Goal: Find specific page/section: Find specific page/section

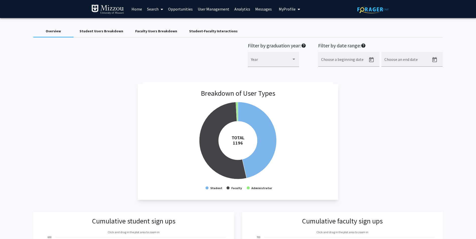
click at [149, 33] on div "Faculty Users Breakdown" at bounding box center [156, 31] width 42 height 5
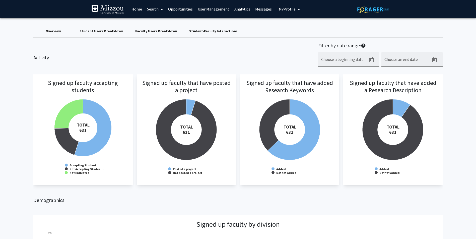
click at [157, 12] on link "Search" at bounding box center [155, 9] width 21 height 18
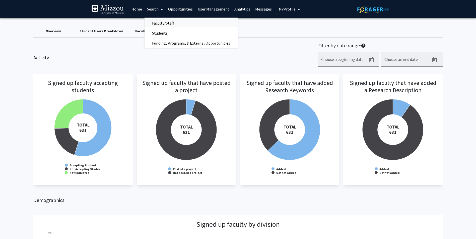
click at [161, 26] on span "Faculty/Staff" at bounding box center [163, 23] width 37 height 10
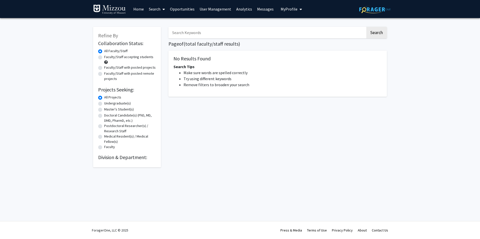
click at [104, 68] on label "Faculty/Staff with posted projects" at bounding box center [129, 67] width 51 height 5
click at [104, 68] on input "Faculty/Staff with posted projects" at bounding box center [105, 66] width 3 height 3
radio input "true"
click at [370, 33] on button "Search" at bounding box center [376, 33] width 21 height 12
click at [135, 9] on link "Home" at bounding box center [139, 9] width 16 height 18
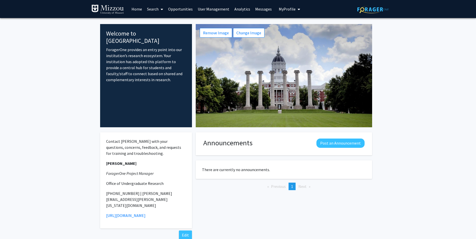
click at [151, 7] on link "Search" at bounding box center [155, 9] width 21 height 18
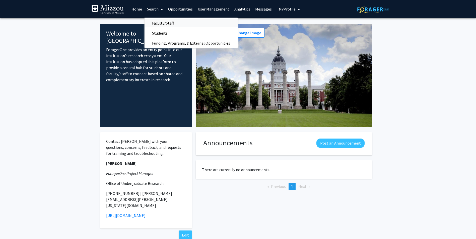
click at [156, 22] on span "Faculty/Staff" at bounding box center [163, 23] width 37 height 10
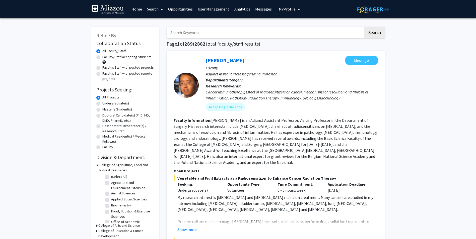
click at [102, 68] on label "Faculty/Staff with posted projects" at bounding box center [127, 67] width 51 height 5
click at [102, 68] on input "Faculty/Staff with posted projects" at bounding box center [103, 66] width 3 height 3
radio input "true"
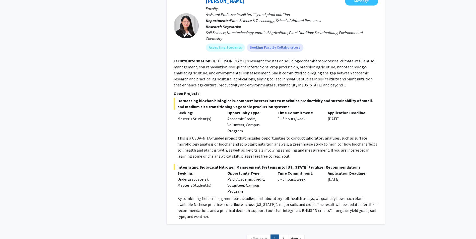
scroll to position [2223, 0]
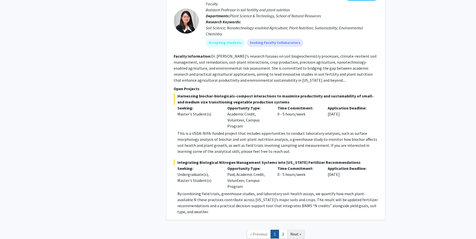
click at [300, 232] on span "Next »" at bounding box center [295, 234] width 11 height 5
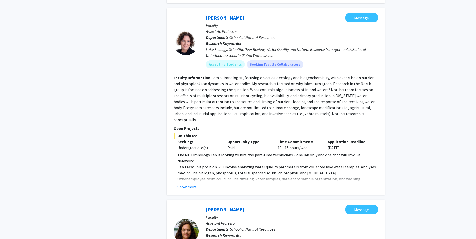
scroll to position [879, 0]
